Goal: Complete application form: Complete application form

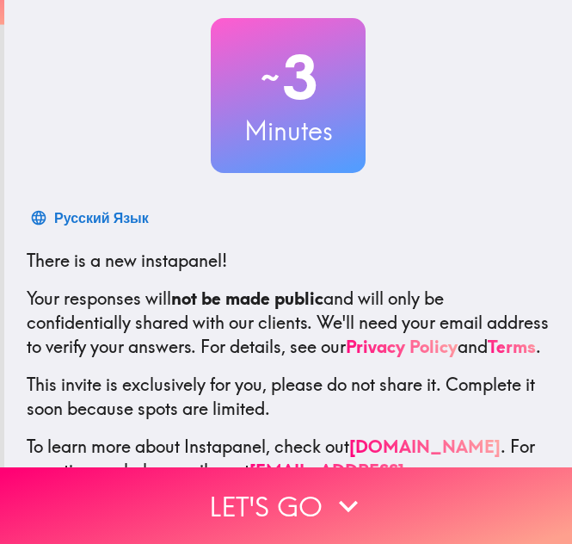
scroll to position [172, 0]
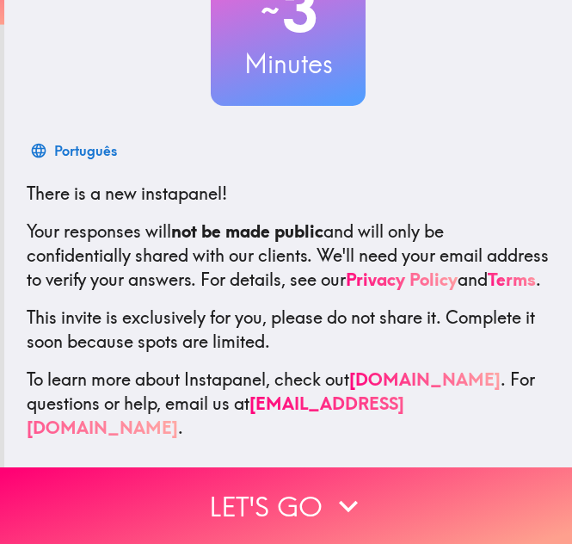
drag, startPoint x: 337, startPoint y: 501, endPoint x: 351, endPoint y: 453, distance: 50.1
click at [337, 501] on icon "button" at bounding box center [348, 506] width 38 height 38
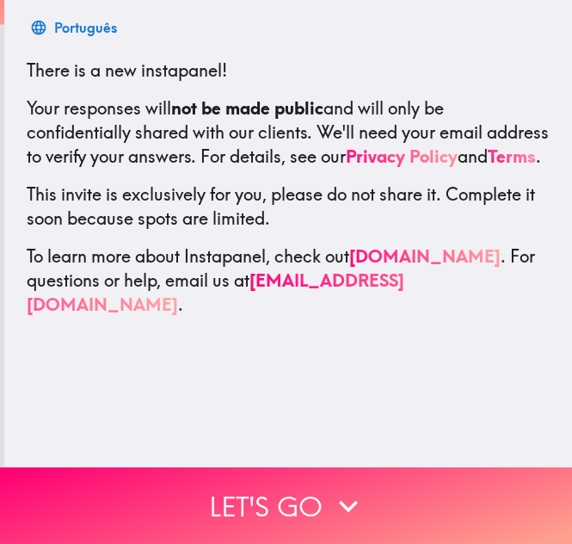
scroll to position [0, 0]
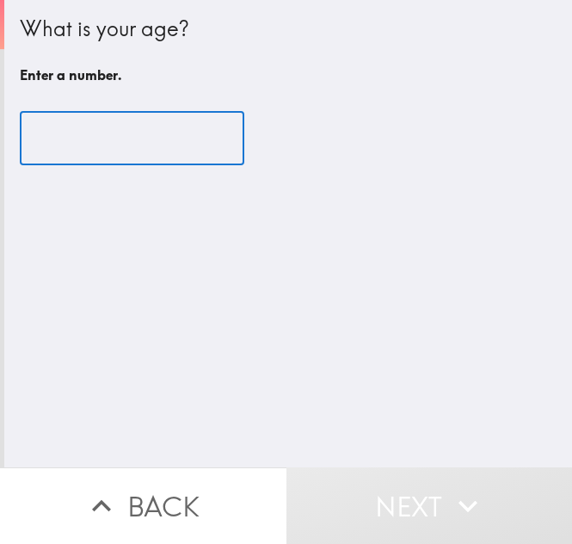
click at [108, 145] on input "number" at bounding box center [132, 138] width 225 height 53
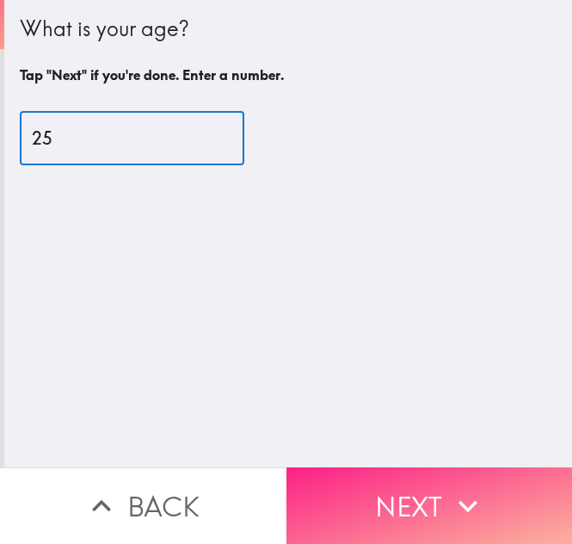
type input "25"
click at [389, 489] on button "Next" at bounding box center [429, 505] width 286 height 77
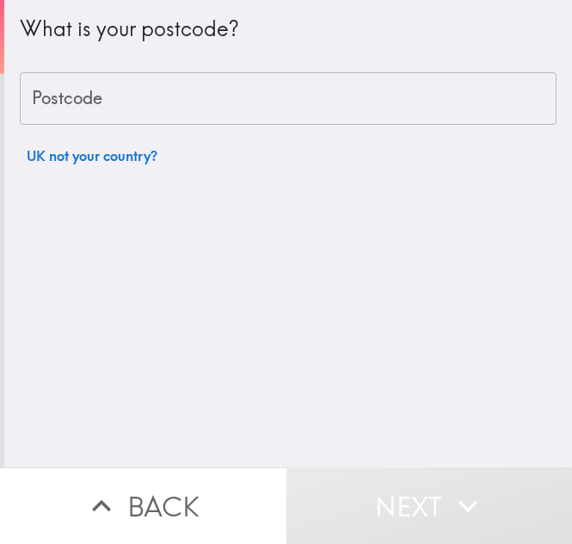
click at [104, 89] on input "Postcode" at bounding box center [288, 98] width 537 height 53
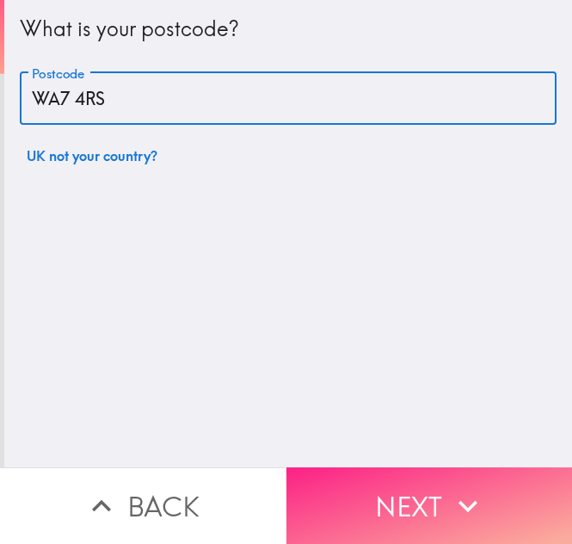
type input "WA7 4RS"
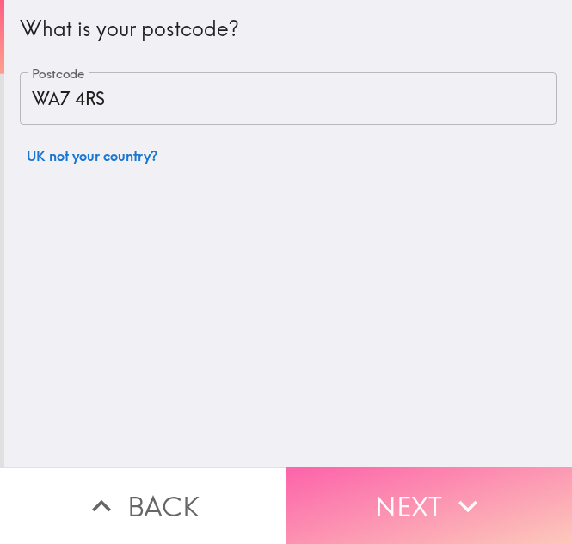
click at [401, 479] on button "Next" at bounding box center [429, 505] width 286 height 77
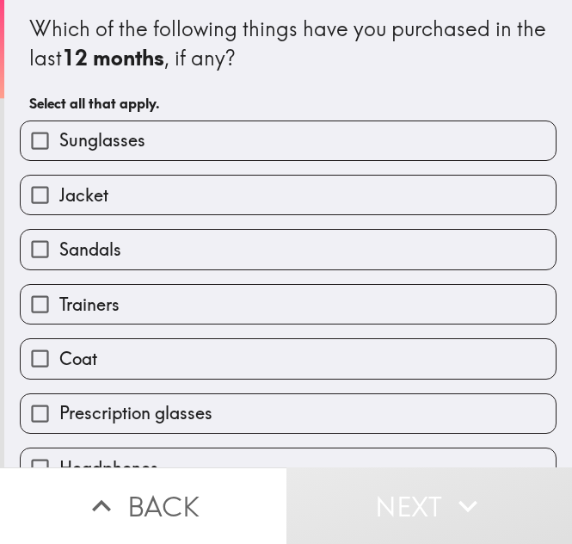
click at [101, 135] on span "Sunglasses" at bounding box center [102, 140] width 86 height 24
click at [59, 135] on input "Sunglasses" at bounding box center [40, 140] width 39 height 39
checkbox input "true"
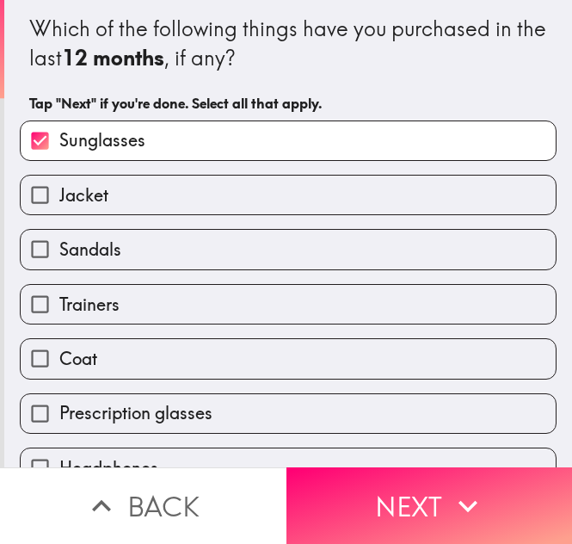
click at [95, 191] on span "Jacket" at bounding box center [83, 195] width 49 height 24
click at [59, 191] on input "Jacket" at bounding box center [40, 194] width 39 height 39
checkbox input "true"
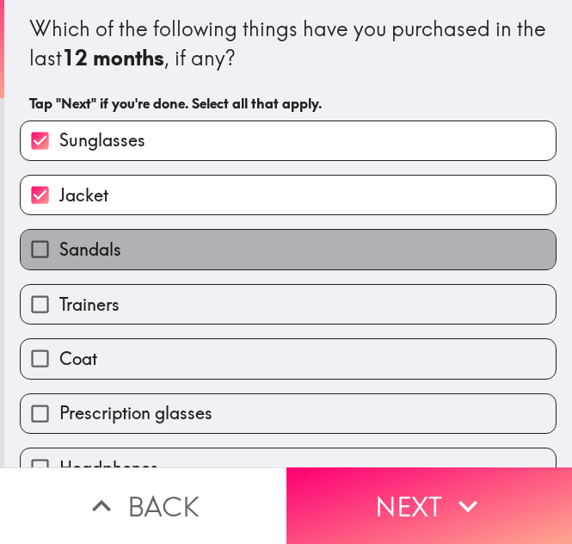
click at [98, 246] on span "Sandals" at bounding box center [90, 249] width 62 height 24
click at [59, 246] on input "Sandals" at bounding box center [40, 249] width 39 height 39
checkbox input "true"
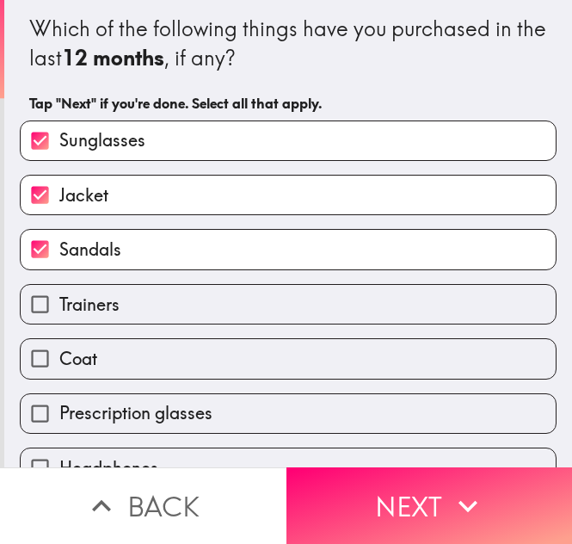
click at [103, 310] on span "Trainers" at bounding box center [89, 304] width 60 height 24
click at [59, 310] on input "Trainers" at bounding box center [40, 304] width 39 height 39
checkbox input "true"
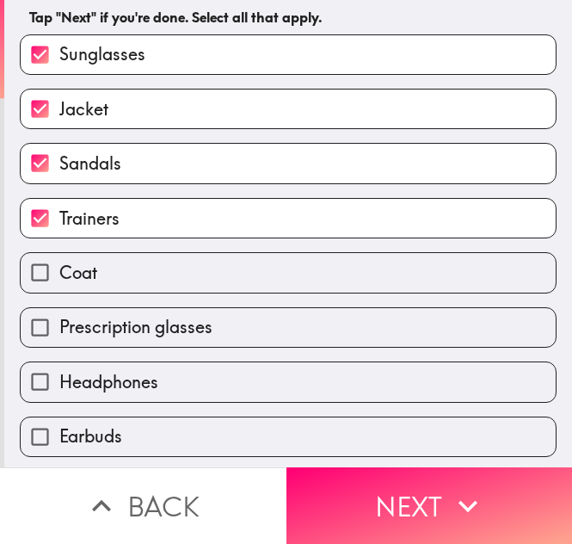
click at [103, 261] on label "Coat" at bounding box center [288, 272] width 535 height 39
click at [59, 261] on input "Coat" at bounding box center [40, 272] width 39 height 39
checkbox input "true"
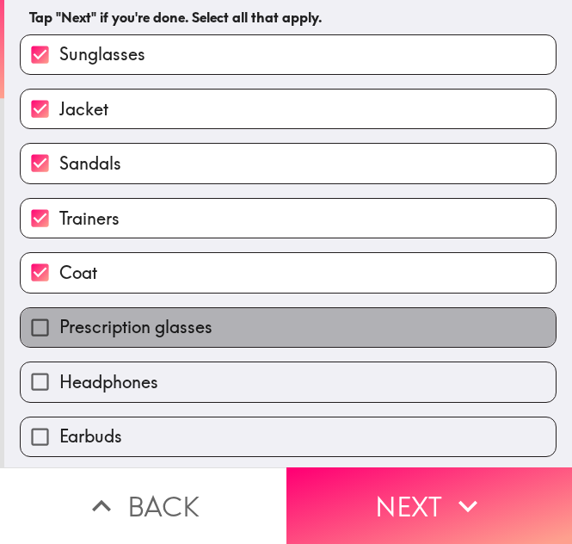
click at [116, 311] on label "Prescription glasses" at bounding box center [288, 327] width 535 height 39
click at [59, 311] on input "Prescription glasses" at bounding box center [40, 327] width 39 height 39
checkbox input "true"
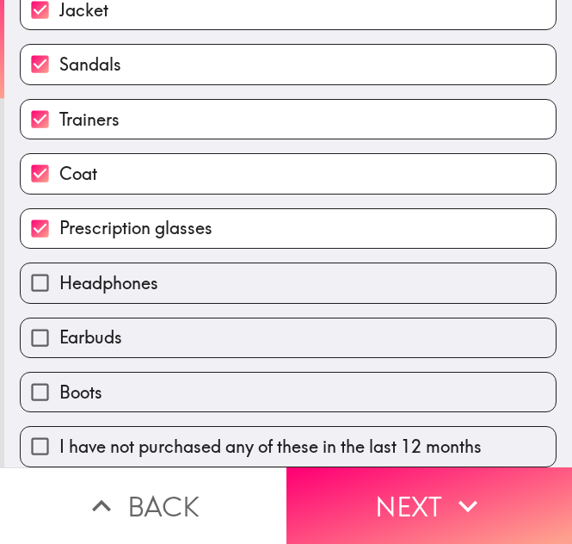
scroll to position [198, 0]
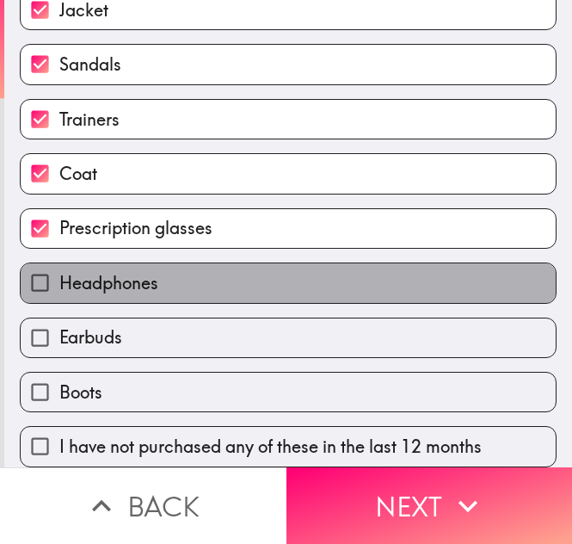
click at [115, 271] on span "Headphones" at bounding box center [108, 283] width 99 height 24
click at [59, 263] on input "Headphones" at bounding box center [40, 282] width 39 height 39
checkbox input "true"
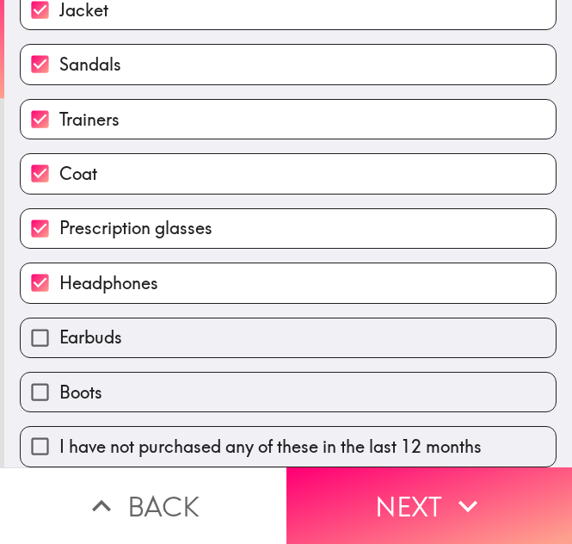
click at [106, 377] on label "Boots" at bounding box center [288, 391] width 535 height 39
click at [59, 377] on input "Boots" at bounding box center [40, 391] width 39 height 39
checkbox input "true"
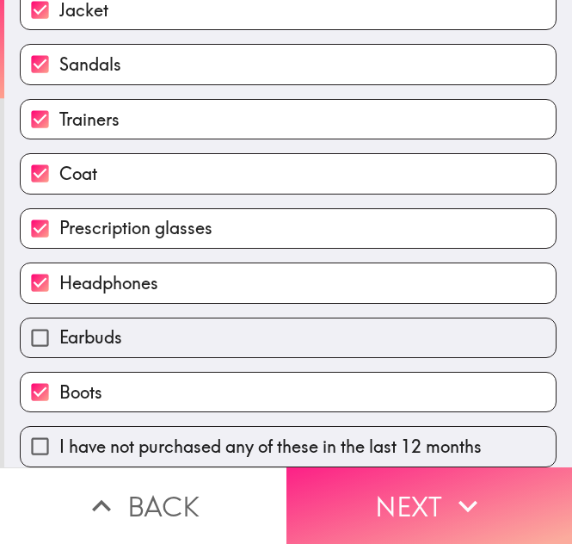
click at [396, 491] on button "Next" at bounding box center [429, 505] width 286 height 77
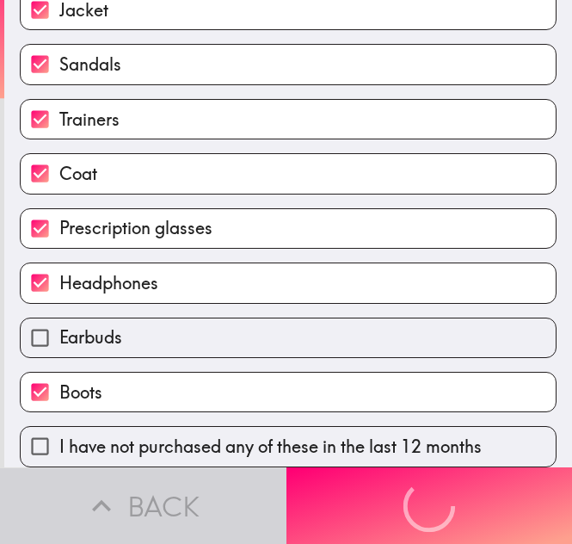
scroll to position [0, 0]
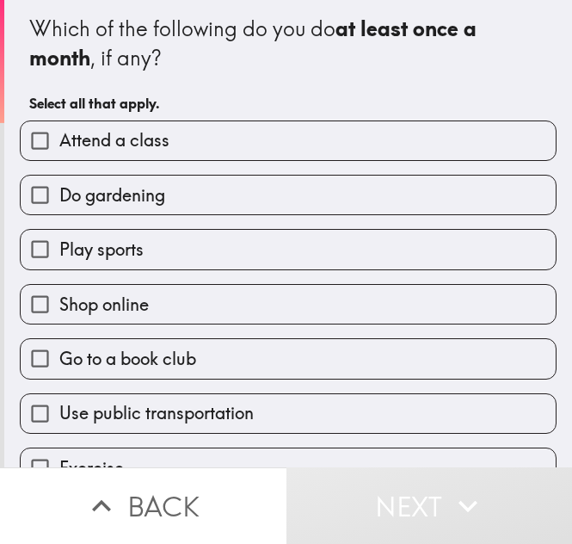
click at [135, 200] on span "Do gardening" at bounding box center [112, 195] width 106 height 24
click at [59, 200] on input "Do gardening" at bounding box center [40, 194] width 39 height 39
checkbox input "true"
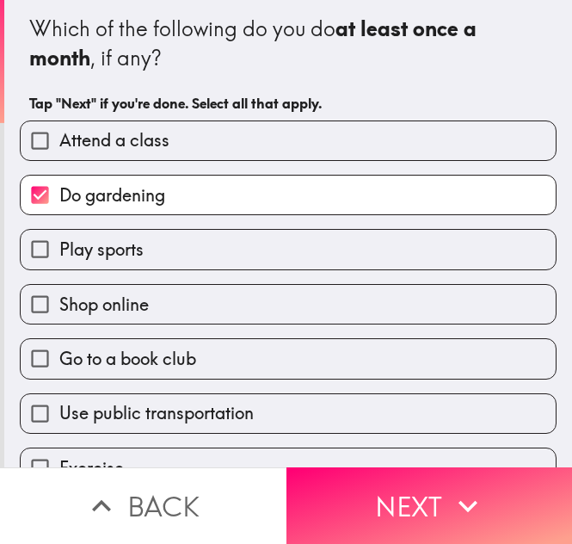
click at [136, 250] on label "Play sports" at bounding box center [288, 249] width 535 height 39
click at [59, 250] on input "Play sports" at bounding box center [40, 249] width 39 height 39
checkbox input "true"
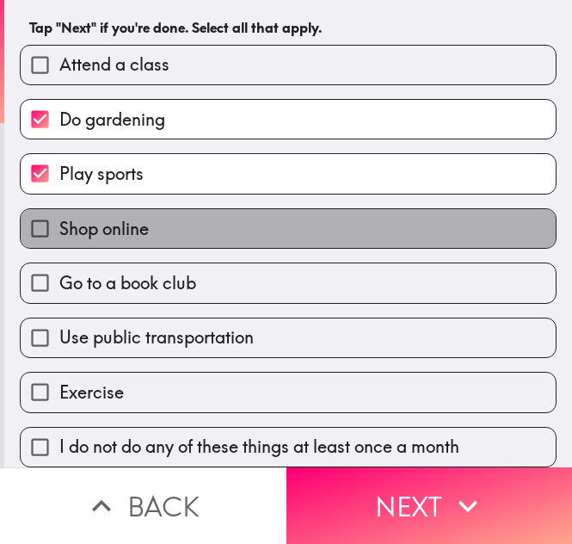
click at [136, 233] on label "Shop online" at bounding box center [288, 228] width 535 height 39
click at [59, 233] on input "Shop online" at bounding box center [40, 228] width 39 height 39
checkbox input "true"
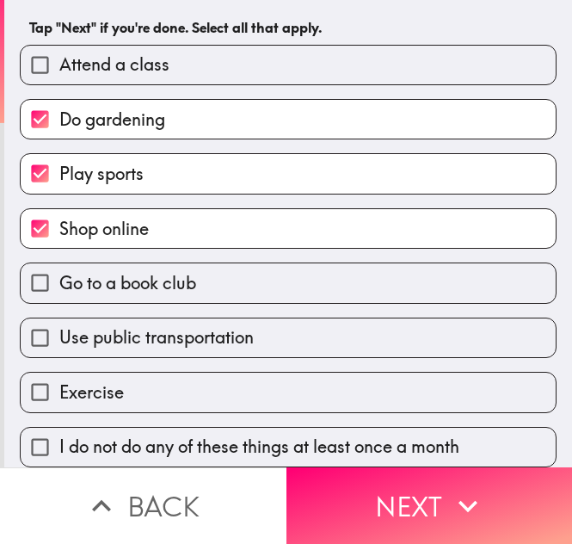
scroll to position [89, 0]
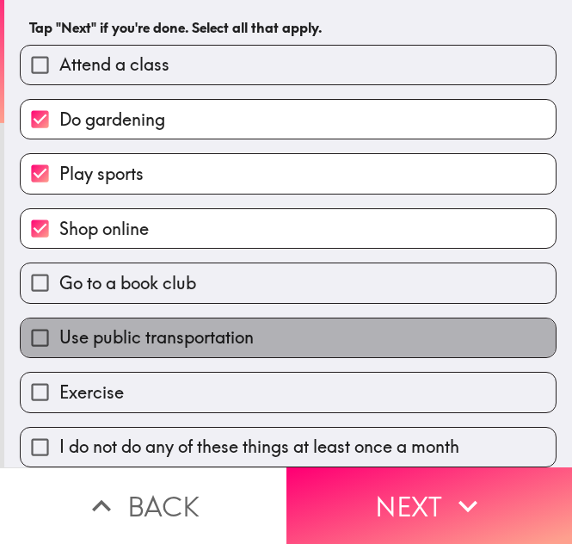
click at [157, 325] on span "Use public transportation" at bounding box center [156, 337] width 194 height 24
click at [59, 318] on input "Use public transportation" at bounding box center [40, 337] width 39 height 39
checkbox input "true"
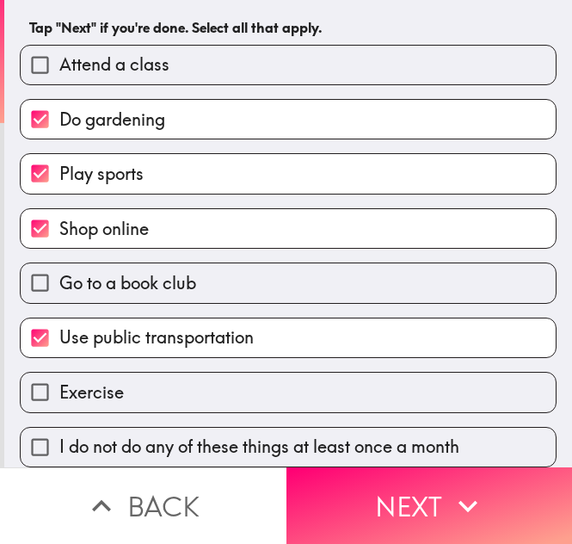
click at [140, 375] on label "Exercise" at bounding box center [288, 391] width 535 height 39
click at [59, 375] on input "Exercise" at bounding box center [40, 391] width 39 height 39
checkbox input "true"
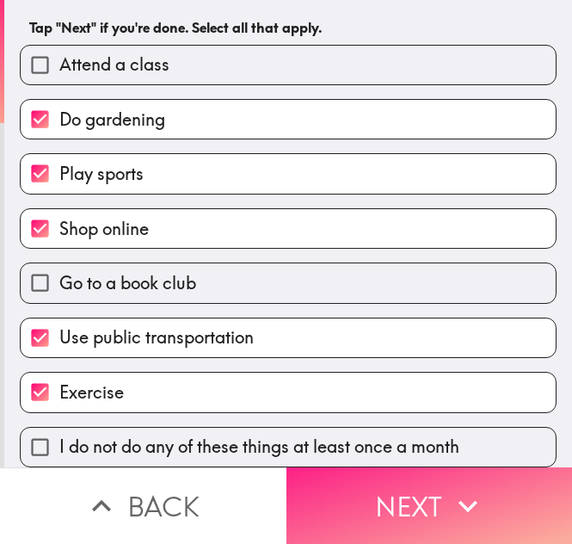
click at [391, 493] on button "Next" at bounding box center [429, 505] width 286 height 77
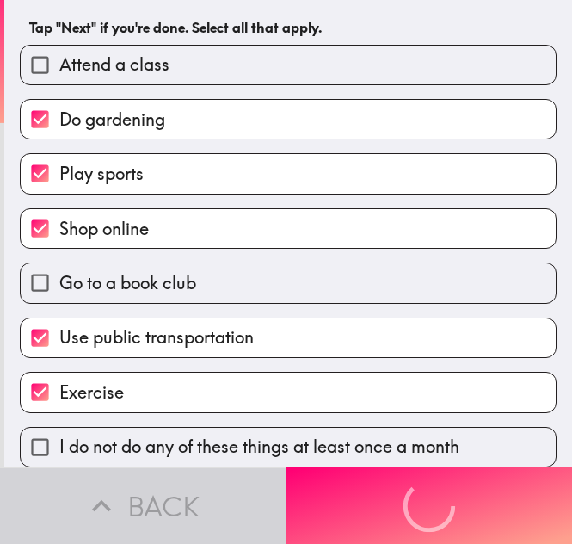
scroll to position [0, 0]
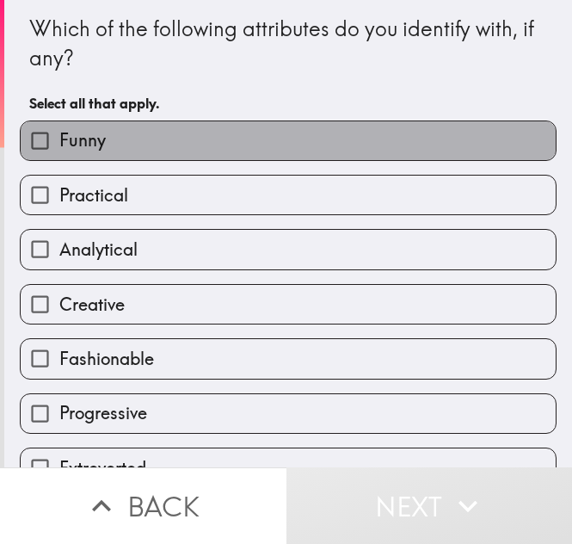
click at [99, 133] on label "Funny" at bounding box center [288, 140] width 535 height 39
click at [59, 133] on input "Funny" at bounding box center [40, 140] width 39 height 39
checkbox input "true"
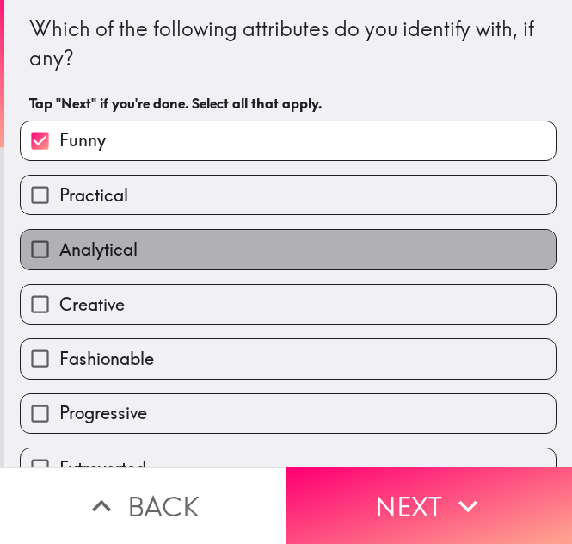
click at [112, 260] on span "Analytical" at bounding box center [98, 249] width 78 height 24
click at [59, 260] on input "Analytical" at bounding box center [40, 249] width 39 height 39
checkbox input "true"
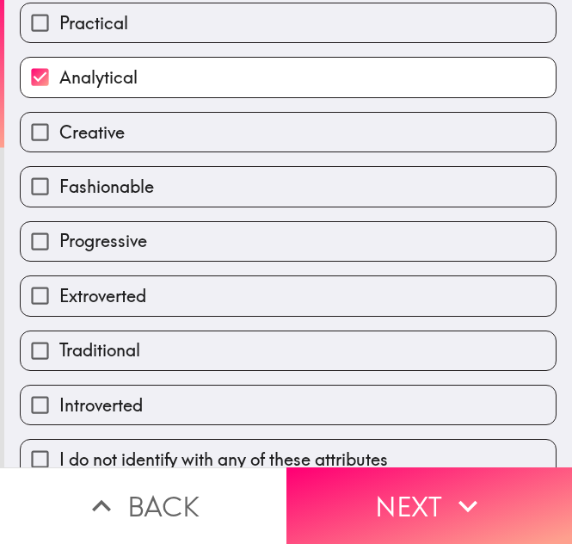
scroll to position [198, 0]
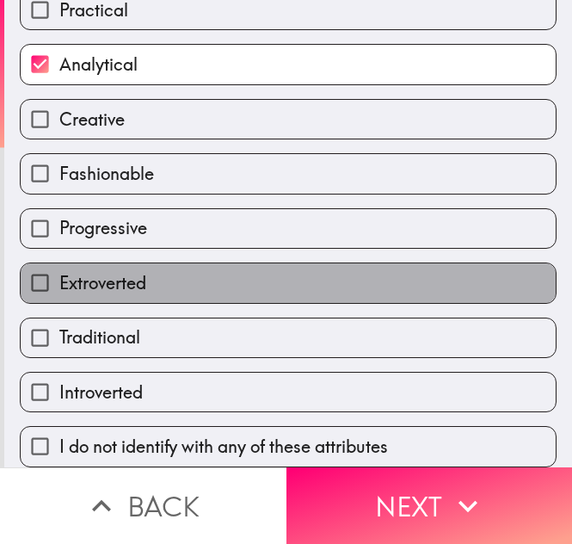
click at [117, 273] on span "Extroverted" at bounding box center [102, 283] width 87 height 24
click at [59, 273] on input "Extroverted" at bounding box center [40, 282] width 39 height 39
checkbox input "true"
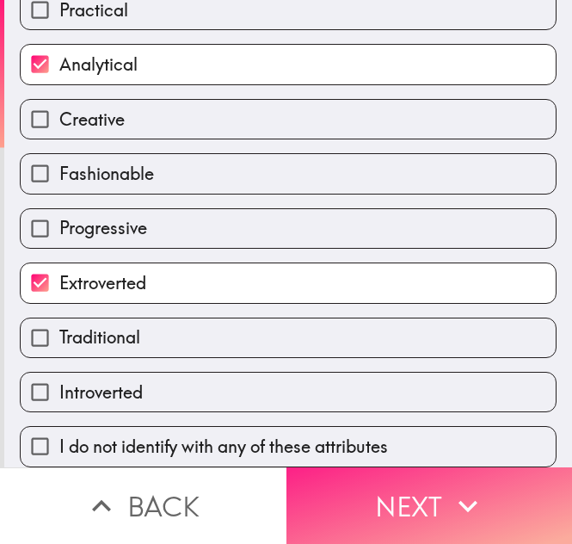
click at [364, 477] on button "Next" at bounding box center [429, 505] width 286 height 77
